Goal: Information Seeking & Learning: Learn about a topic

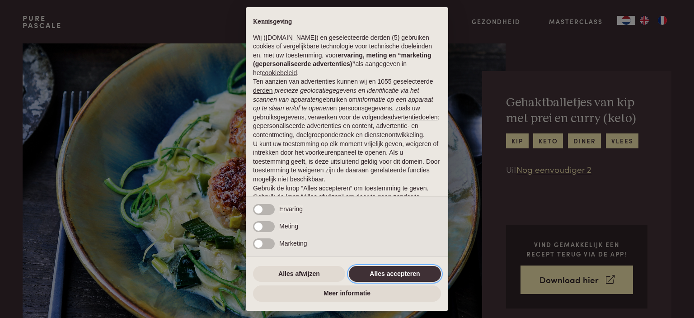
click at [380, 273] on button "Alles accepteren" at bounding box center [395, 274] width 92 height 16
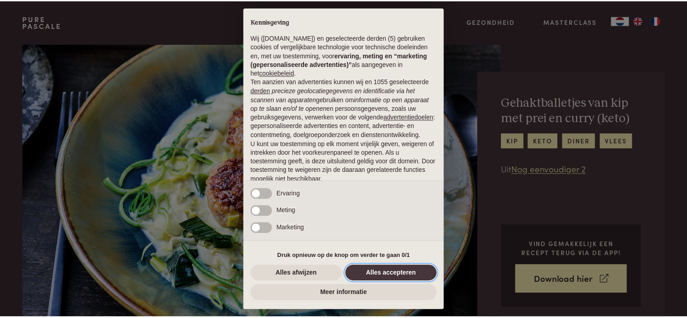
scroll to position [45, 0]
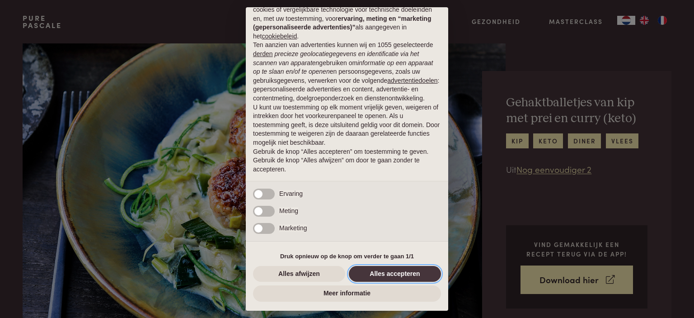
click at [380, 273] on button "Alles accepteren" at bounding box center [395, 274] width 92 height 16
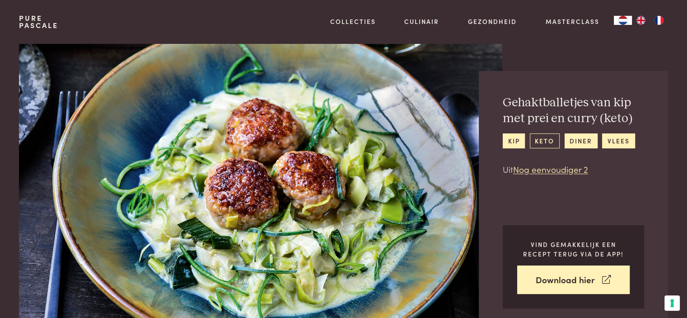
click at [545, 139] on link "keto" at bounding box center [545, 140] width 30 height 15
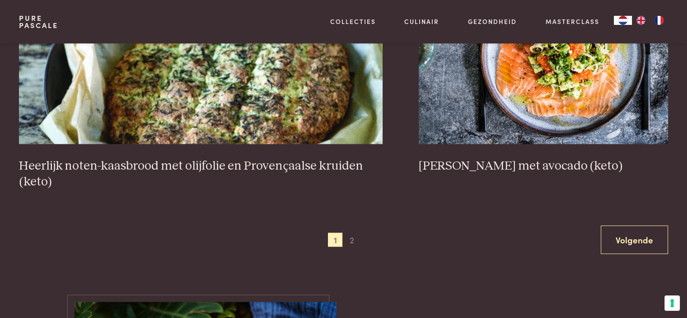
scroll to position [1736, 0]
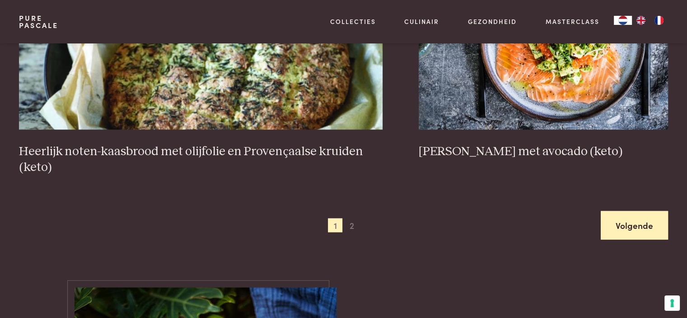
click at [630, 222] on link "Volgende" at bounding box center [634, 225] width 67 height 28
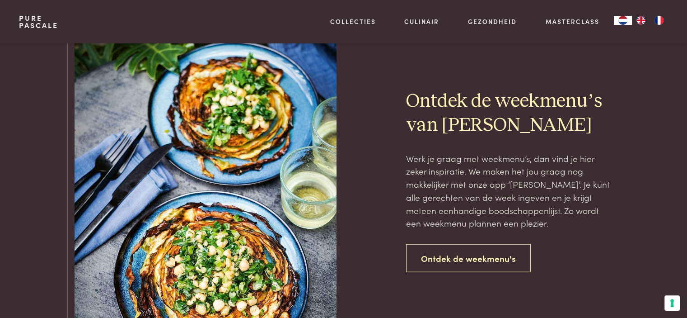
scroll to position [2081, 0]
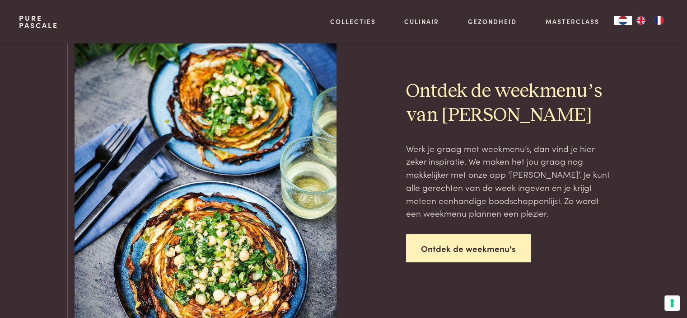
click at [486, 249] on link "Ontdek de weekmenu's" at bounding box center [468, 248] width 125 height 28
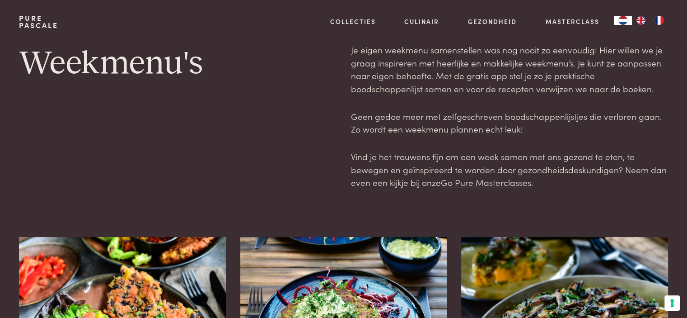
scroll to position [23, 0]
